Goal: Information Seeking & Learning: Learn about a topic

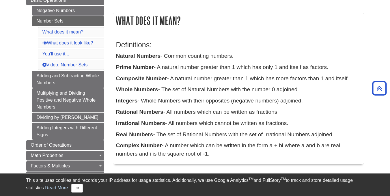
scroll to position [87, 0]
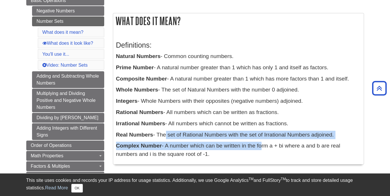
drag, startPoint x: 164, startPoint y: 135, endPoint x: 261, endPoint y: 140, distance: 97.5
click at [261, 140] on div "Definitions: Natural Numbers - Common counting numbers. Prime Number - A natura…" at bounding box center [238, 98] width 245 height 126
click at [261, 134] on p "Real Numbers - The set of Rational Numbers with the set of Irrational Numbers a…" at bounding box center [238, 135] width 245 height 8
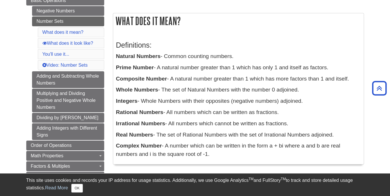
drag, startPoint x: 116, startPoint y: 134, endPoint x: 344, endPoint y: 133, distance: 228.0
click at [344, 133] on p "Real Numbers - The set of Rational Numbers with the set of Irrational Numbers a…" at bounding box center [238, 135] width 245 height 8
copy p "Real Numbers - The set of Rational Numbers with the set of Irrational Numbers a…"
drag, startPoint x: 116, startPoint y: 67, endPoint x: 333, endPoint y: 63, distance: 217.1
click at [333, 63] on div "Definitions: Natural Numbers - Common counting numbers. Prime Number - A natura…" at bounding box center [238, 98] width 245 height 126
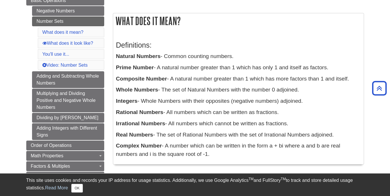
copy p "Prime Number - A natural number greater than 1 which has only 1 and itself as f…"
drag, startPoint x: 117, startPoint y: 55, endPoint x: 210, endPoint y: 155, distance: 136.2
click at [210, 155] on div "Definitions: Natural Numbers - Common counting numbers. Prime Number - A natura…" at bounding box center [238, 98] width 245 height 126
copy div "Natural Numbers - Common counting numbers. Prime Number - A natural number grea…"
click at [145, 79] on b "Composite Number" at bounding box center [141, 79] width 51 height 6
